Goal: Entertainment & Leisure: Consume media (video, audio)

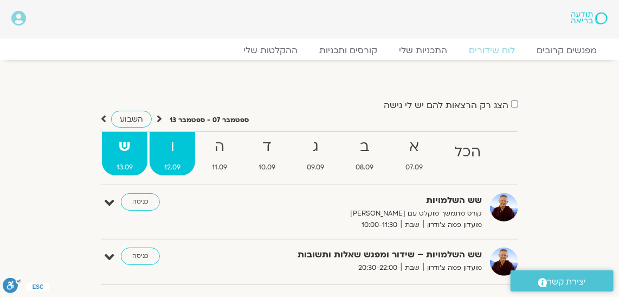
click at [169, 156] on strong "ו" at bounding box center [173, 146] width 46 height 24
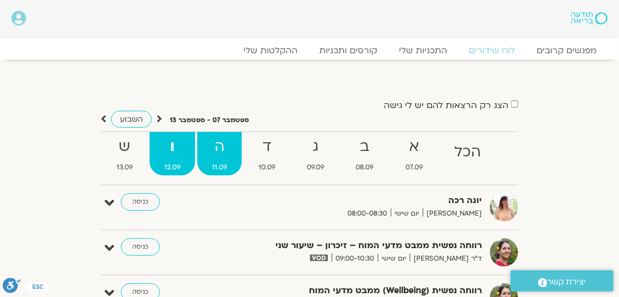
click at [212, 145] on strong "ה" at bounding box center [219, 146] width 44 height 24
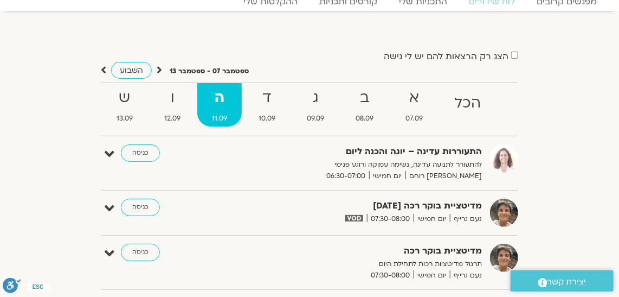
scroll to position [98, 0]
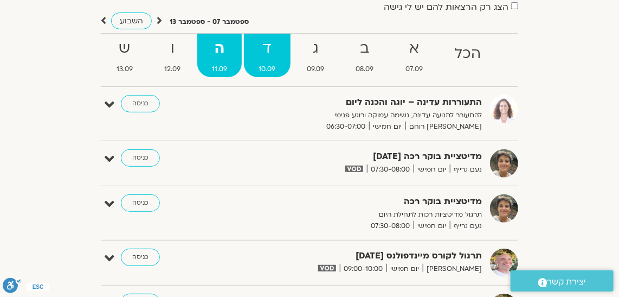
click at [272, 49] on strong "ד" at bounding box center [267, 48] width 46 height 24
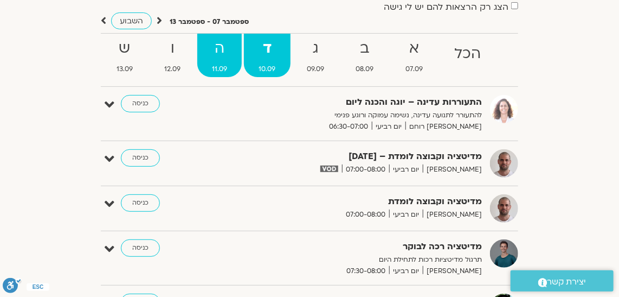
click at [228, 42] on strong "ה" at bounding box center [219, 48] width 44 height 24
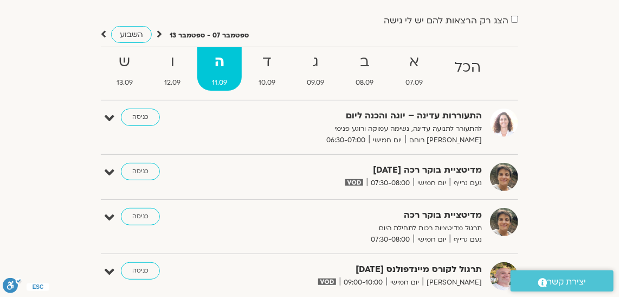
scroll to position [49, 0]
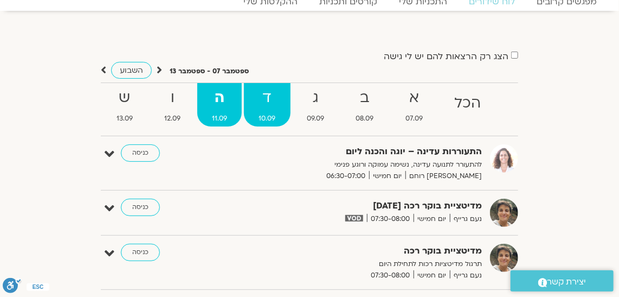
click at [269, 95] on strong "ד" at bounding box center [267, 98] width 46 height 24
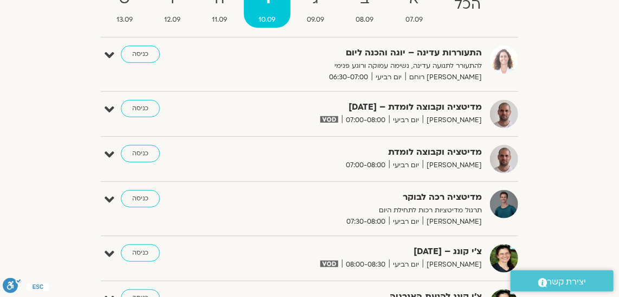
scroll to position [0, 0]
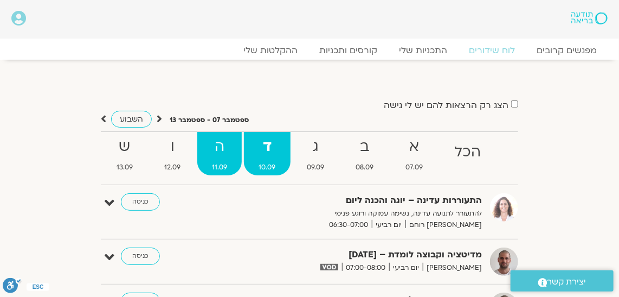
click at [219, 148] on strong "ה" at bounding box center [219, 146] width 44 height 24
